Goal: Transaction & Acquisition: Download file/media

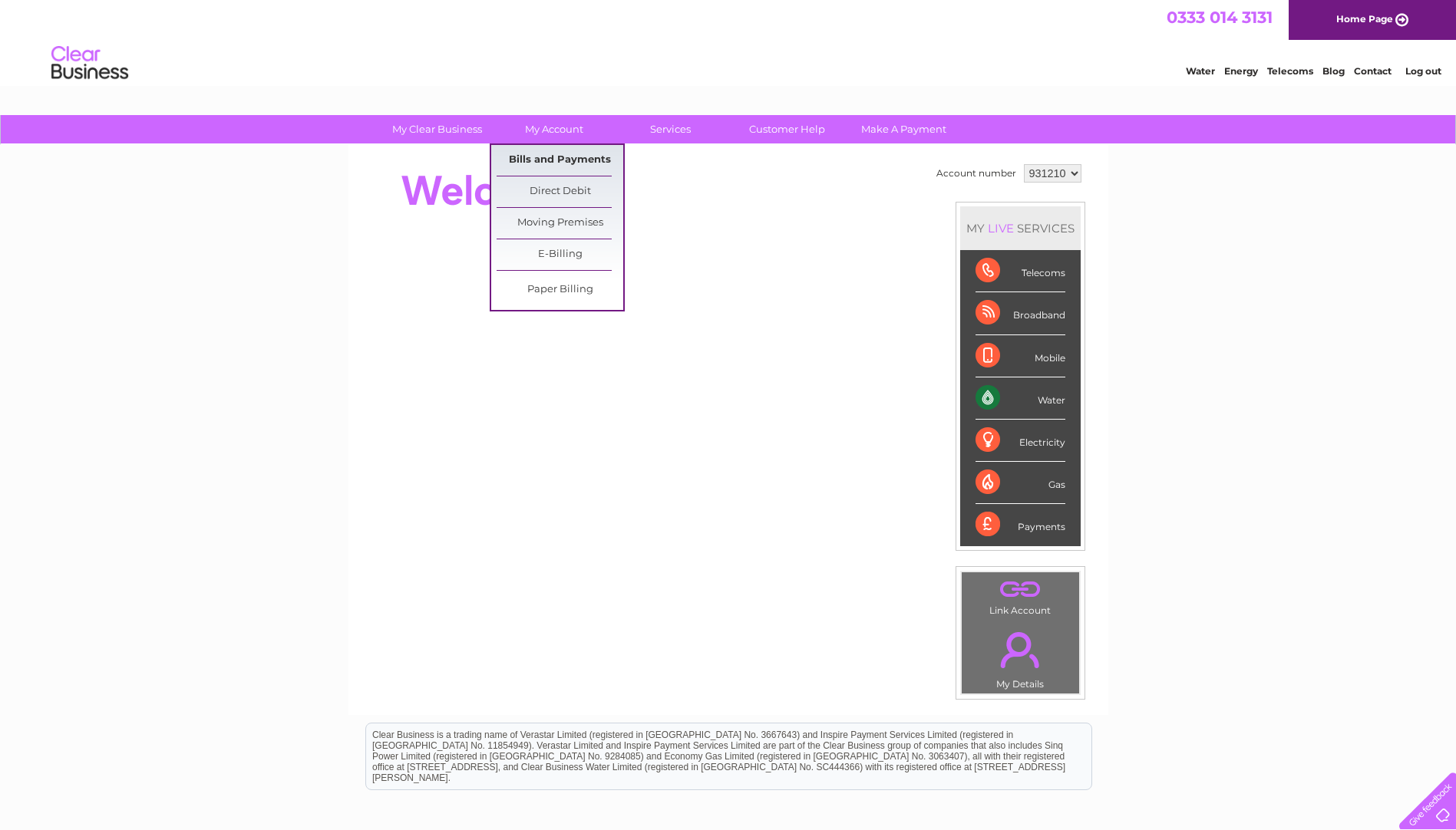
click at [561, 154] on link "Bills and Payments" at bounding box center [560, 160] width 127 height 30
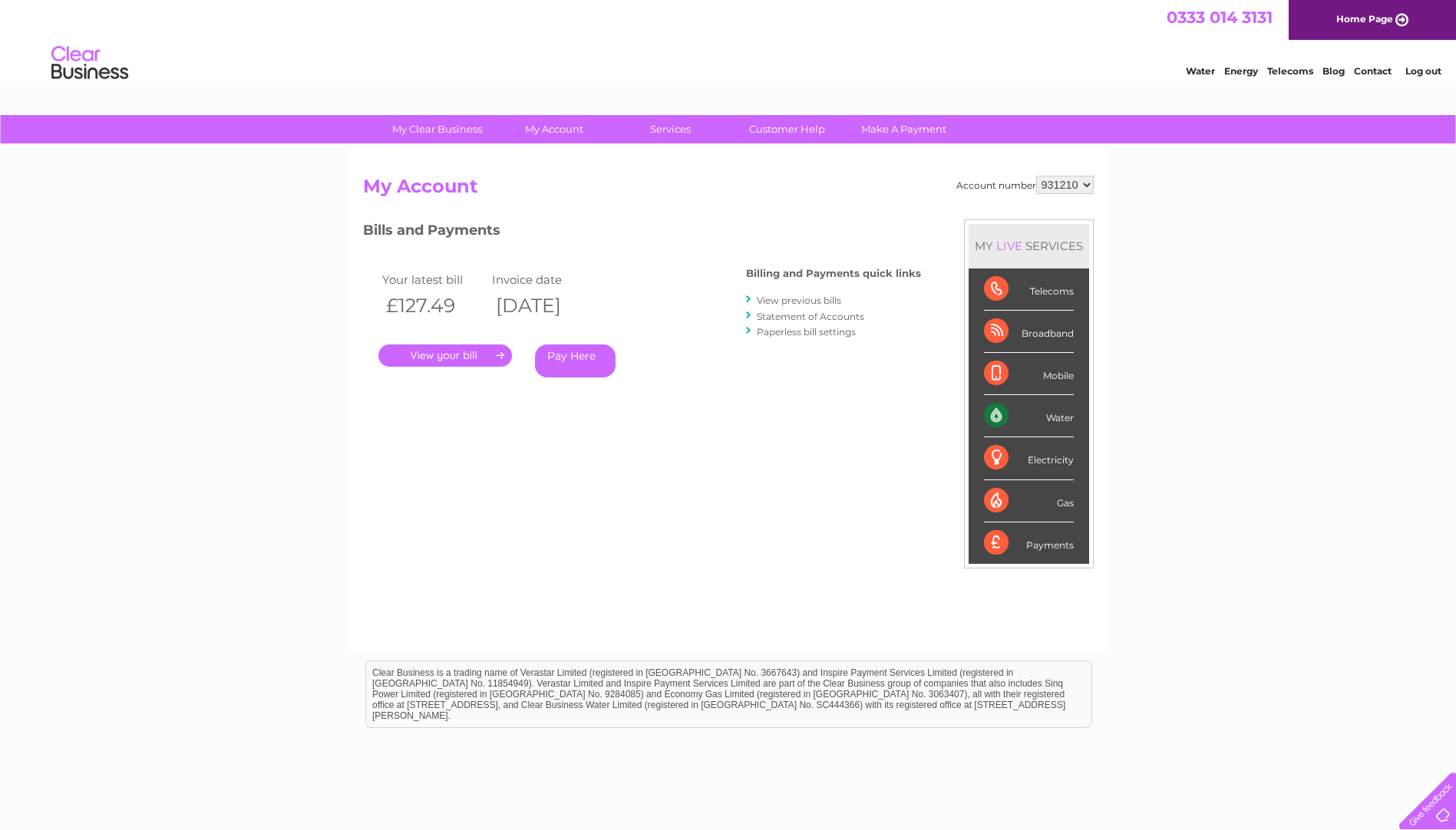
click at [472, 359] on link "." at bounding box center [444, 356] width 133 height 22
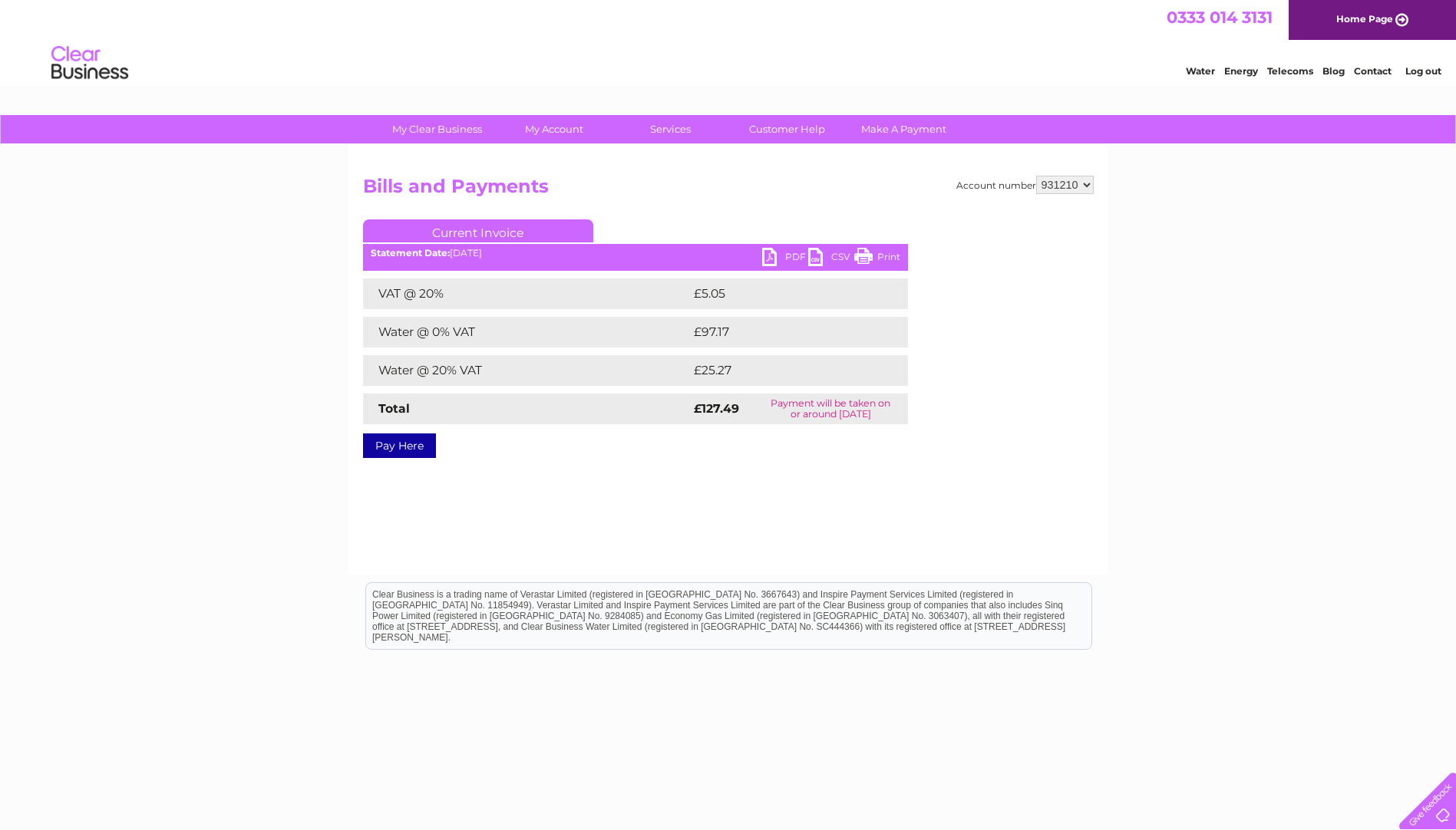
click at [765, 254] on link "PDF" at bounding box center [785, 259] width 46 height 22
